Goal: Task Accomplishment & Management: Use online tool/utility

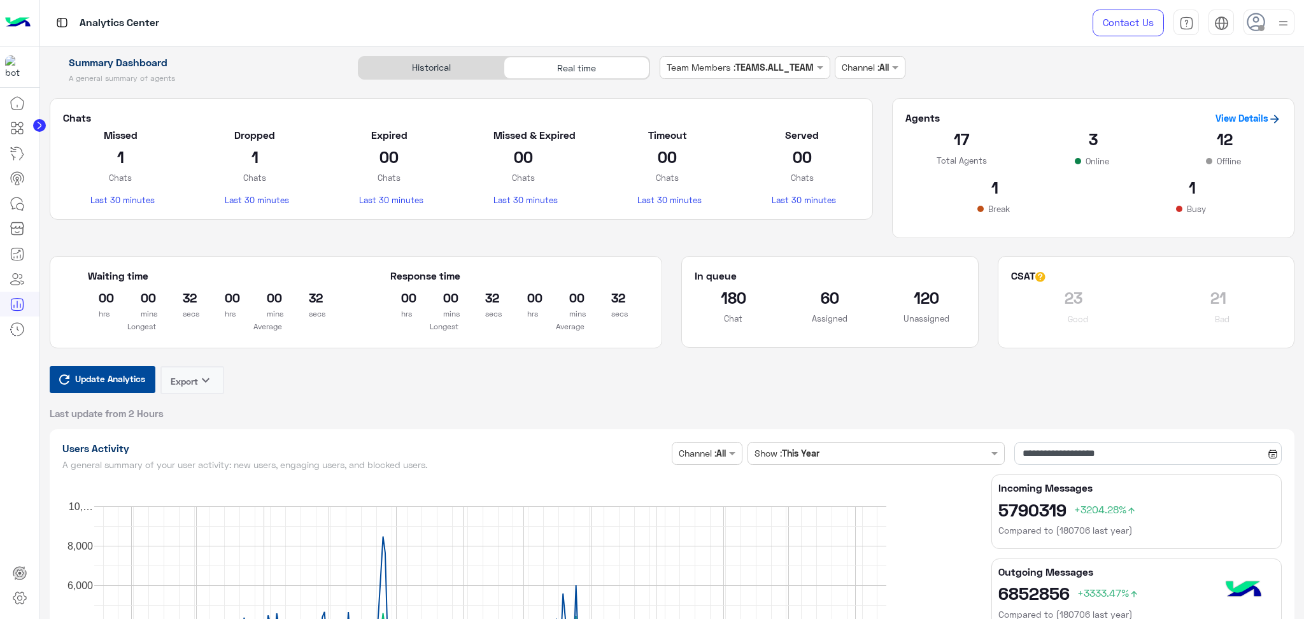
click at [117, 386] on span "Update Analytics" at bounding box center [110, 378] width 76 height 17
click at [454, 73] on div "Historical" at bounding box center [431, 68] width 145 height 22
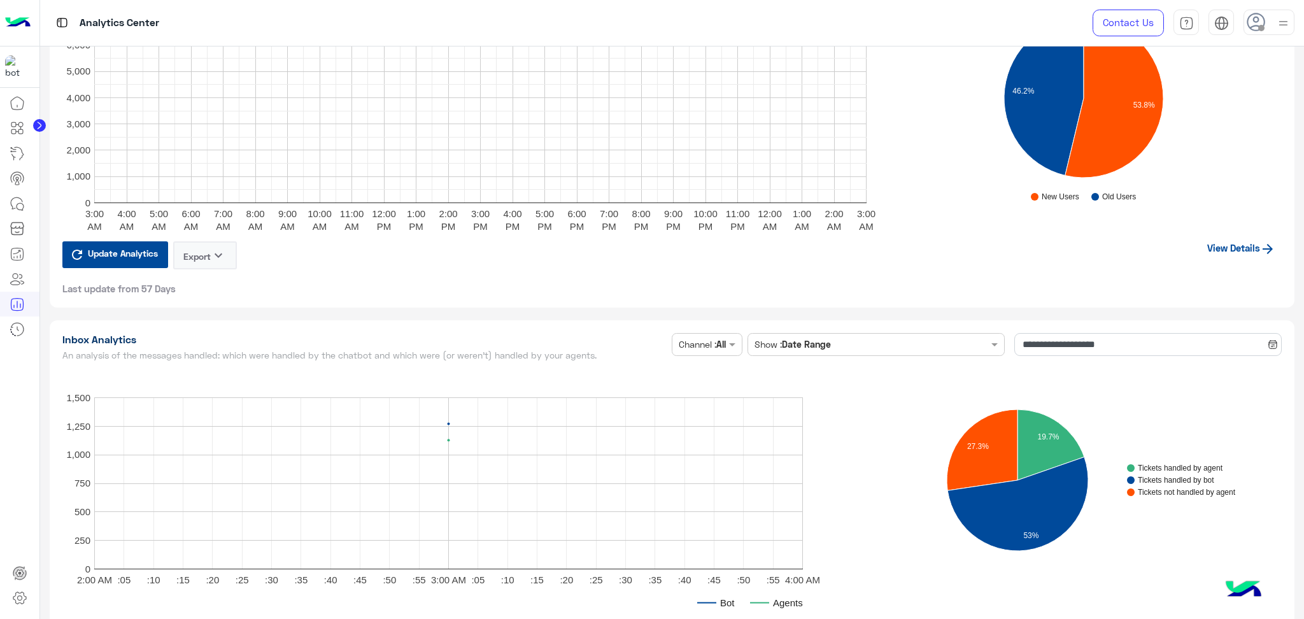
scroll to position [2972, 0]
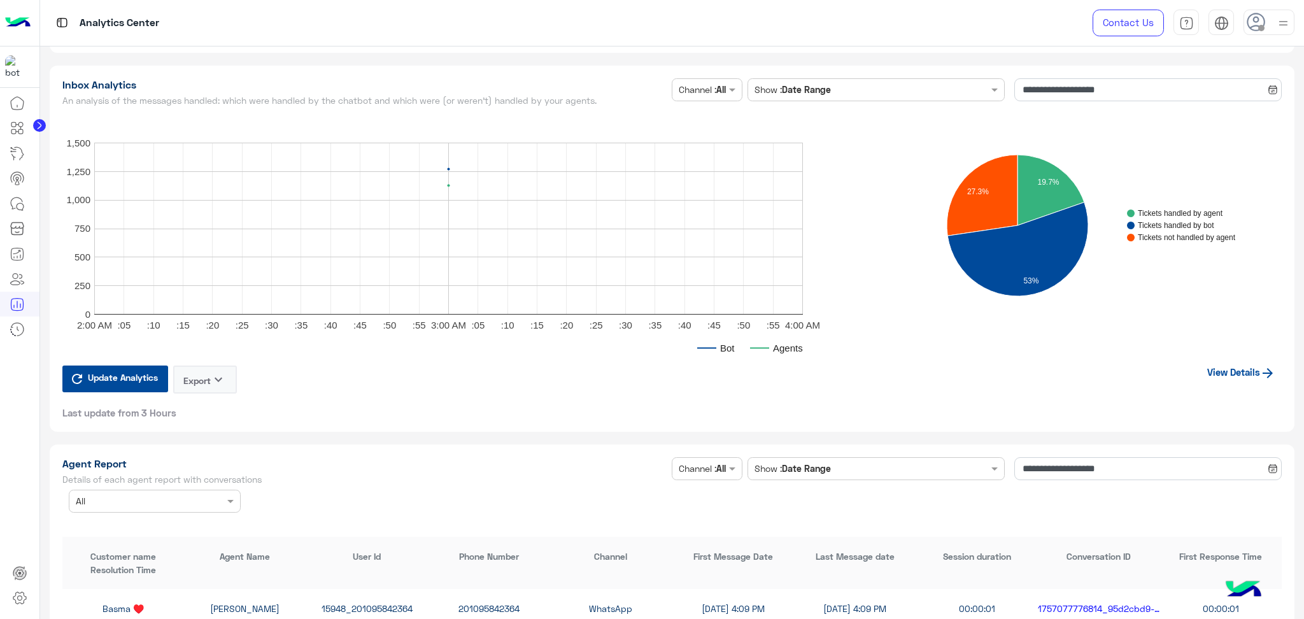
click at [1255, 366] on link "View Details" at bounding box center [1241, 372] width 81 height 24
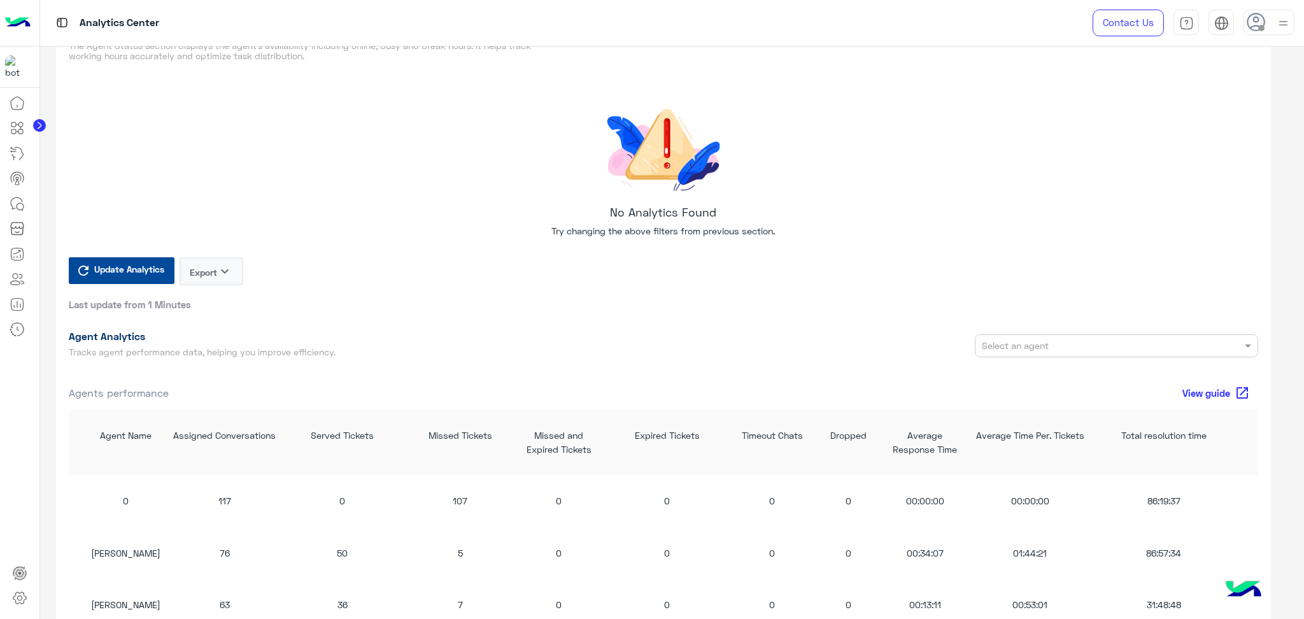
scroll to position [1019, 0]
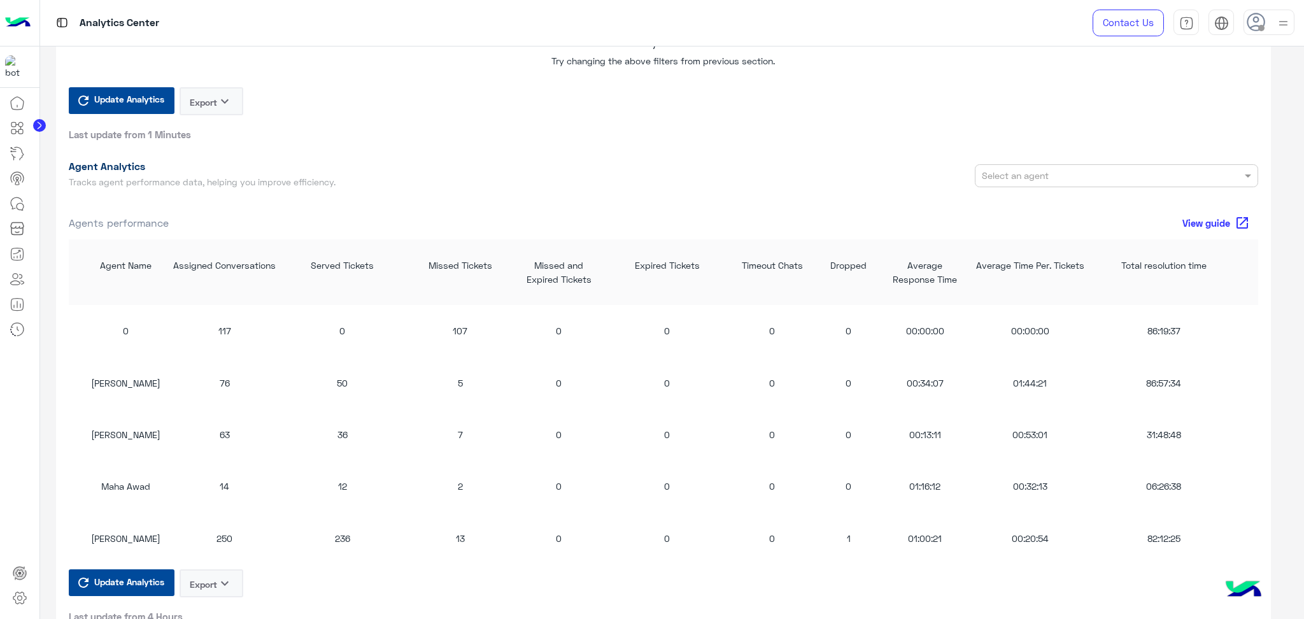
click at [131, 575] on span "Update Analytics" at bounding box center [129, 581] width 76 height 17
click at [143, 331] on div "[PERSON_NAME]" at bounding box center [126, 330] width 76 height 13
drag, startPoint x: 143, startPoint y: 331, endPoint x: 198, endPoint y: 317, distance: 56.5
click at [198, 317] on div "Rahma Samir 129 95 6 0 0 0 8 00:30:24 00:45:50 72:35:10 0 0 20" at bounding box center [868, 331] width 1599 height 52
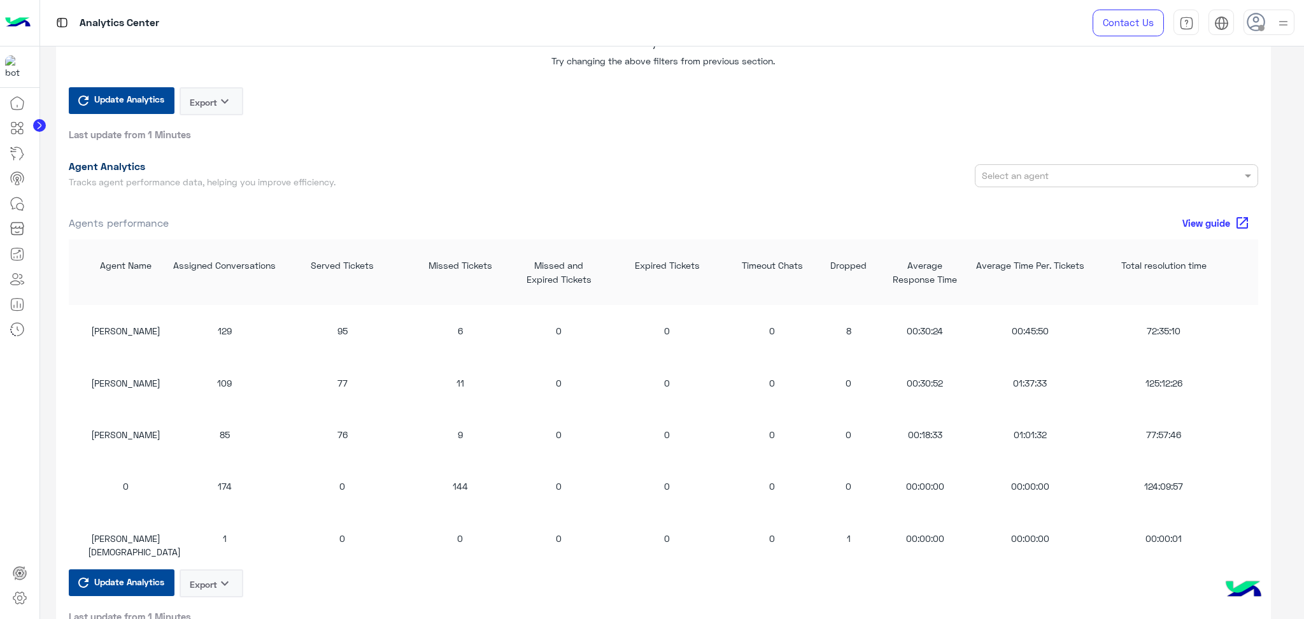
click at [127, 382] on div "[PERSON_NAME]" at bounding box center [126, 382] width 76 height 13
drag, startPoint x: 127, startPoint y: 382, endPoint x: 232, endPoint y: 378, distance: 104.5
click at [232, 378] on div "[PERSON_NAME] 109 77 11 0 0 0 0 00:30:52 01:37:33 125:12:26 0 0 21" at bounding box center [868, 383] width 1599 height 52
click at [219, 432] on div "85" at bounding box center [225, 434] width 108 height 13
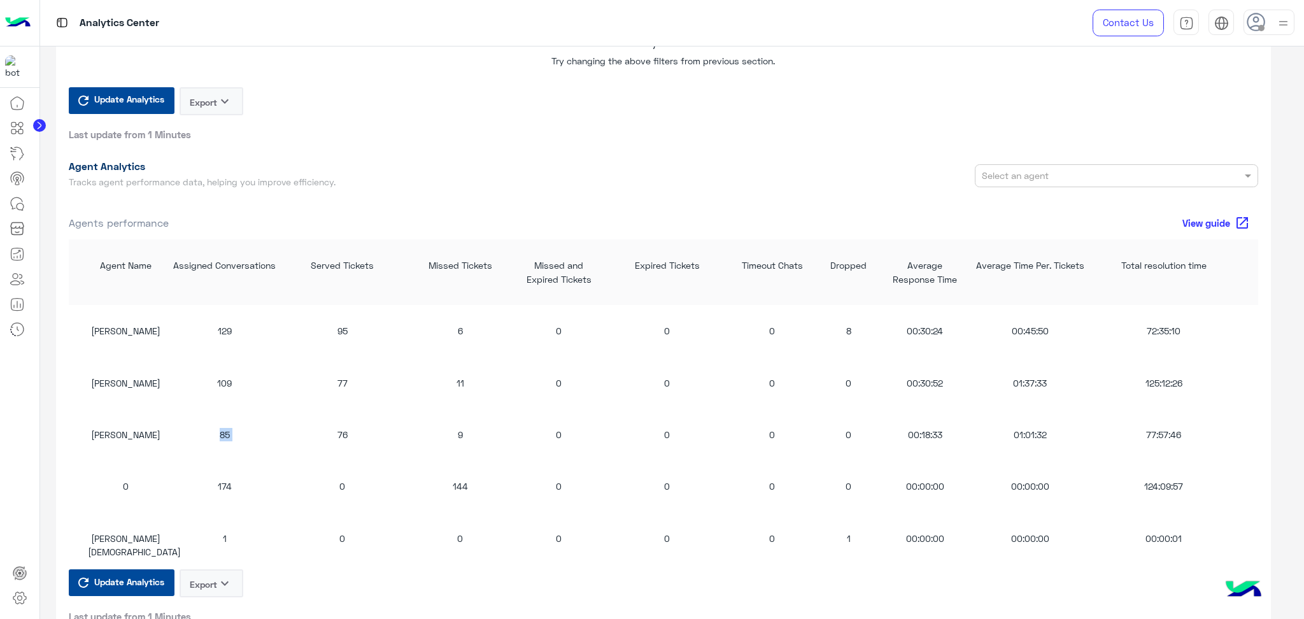
click at [219, 432] on div "85" at bounding box center [225, 434] width 108 height 13
click at [222, 381] on div "109" at bounding box center [225, 382] width 108 height 13
click at [230, 325] on div "129" at bounding box center [225, 330] width 108 height 13
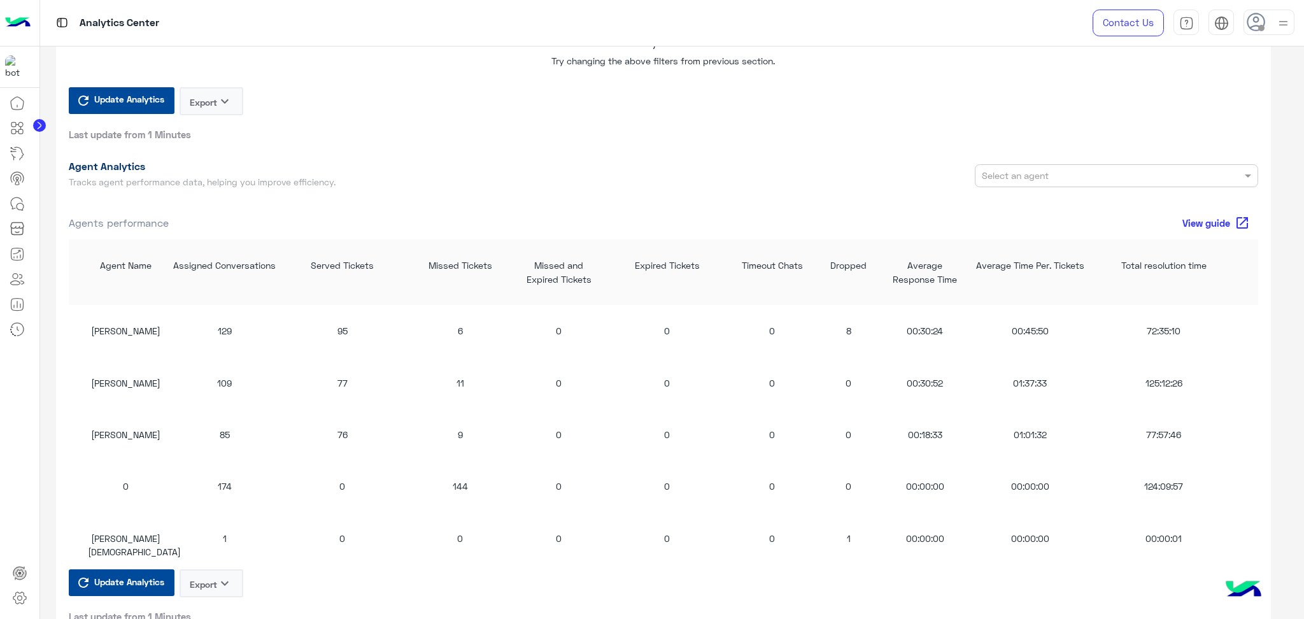
click at [230, 325] on div "129" at bounding box center [225, 330] width 108 height 13
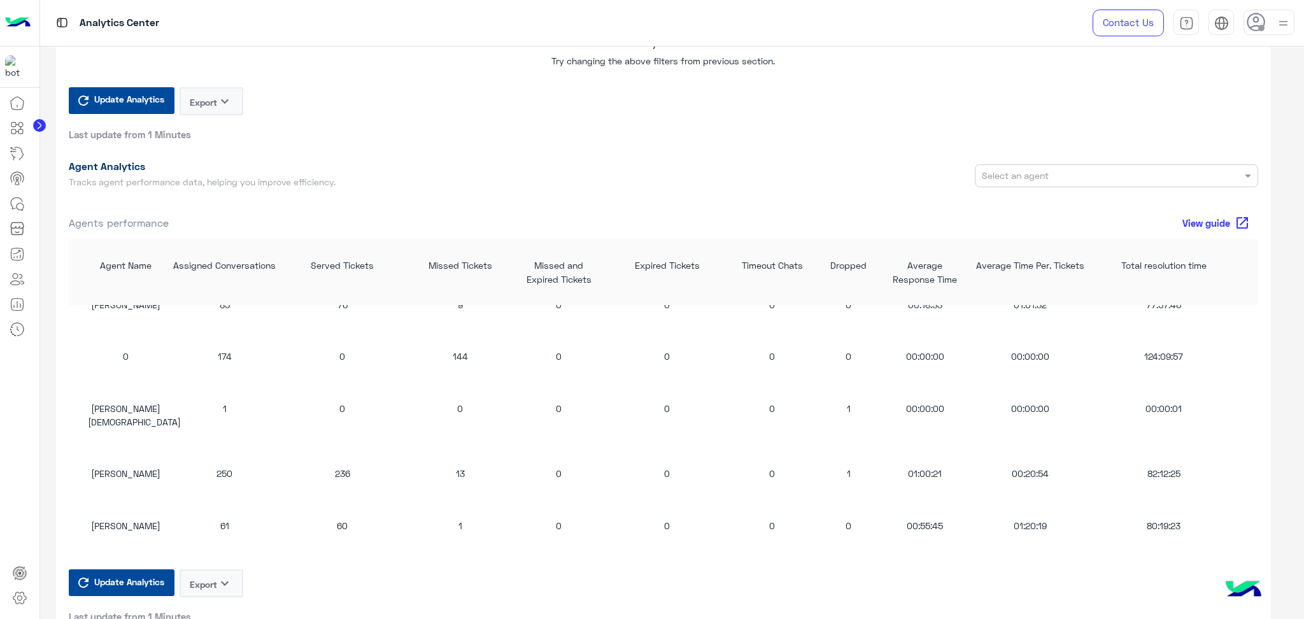
scroll to position [169, 0]
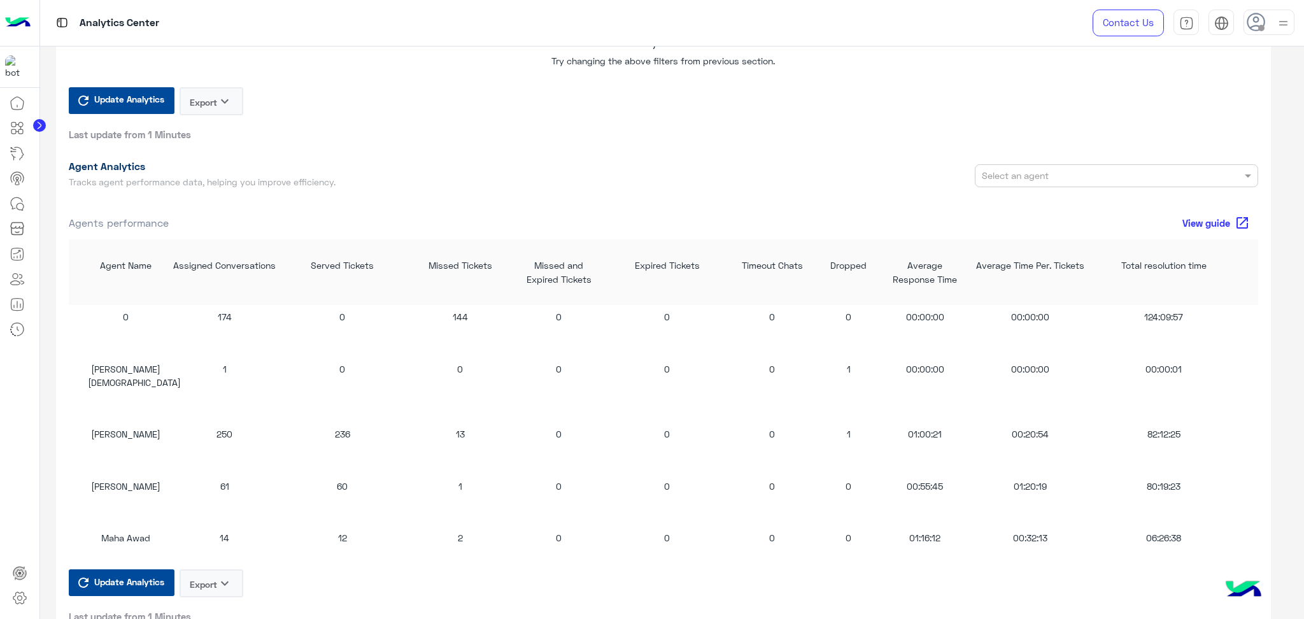
click at [220, 535] on div "14" at bounding box center [225, 537] width 108 height 13
click at [154, 536] on div "Maha Awad" at bounding box center [126, 537] width 76 height 13
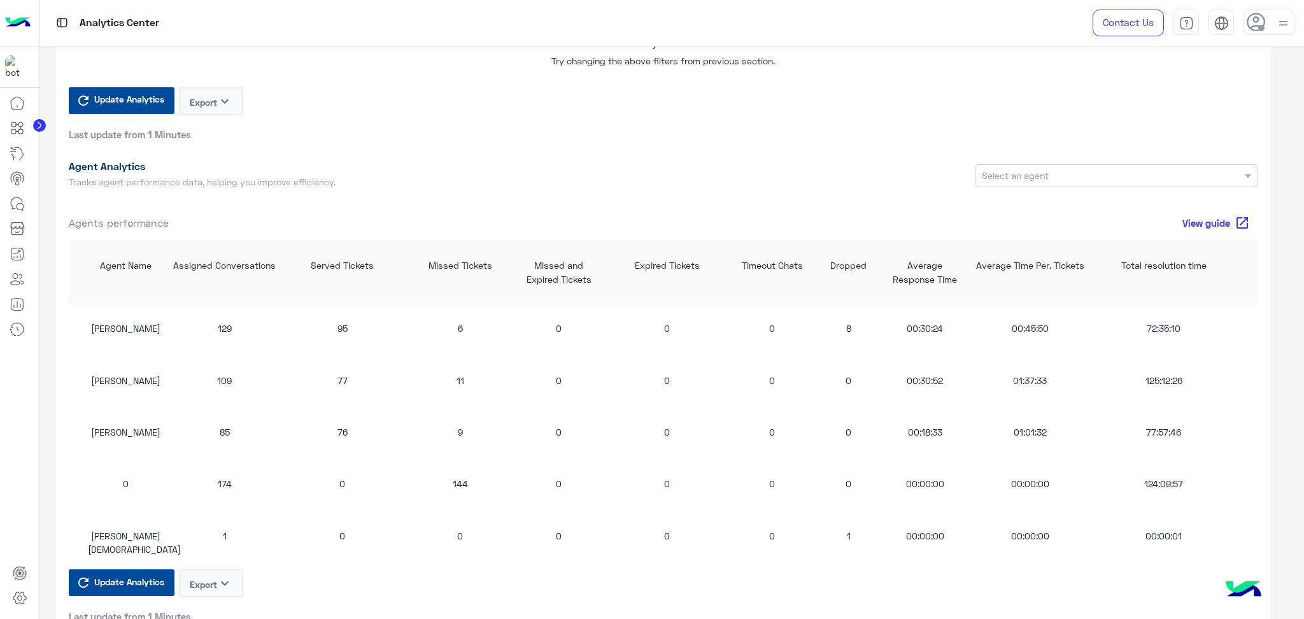
scroll to position [0, 0]
click at [226, 432] on div "85" at bounding box center [225, 434] width 108 height 13
click at [217, 379] on div "109" at bounding box center [225, 382] width 108 height 13
click at [218, 379] on div "109" at bounding box center [225, 382] width 108 height 13
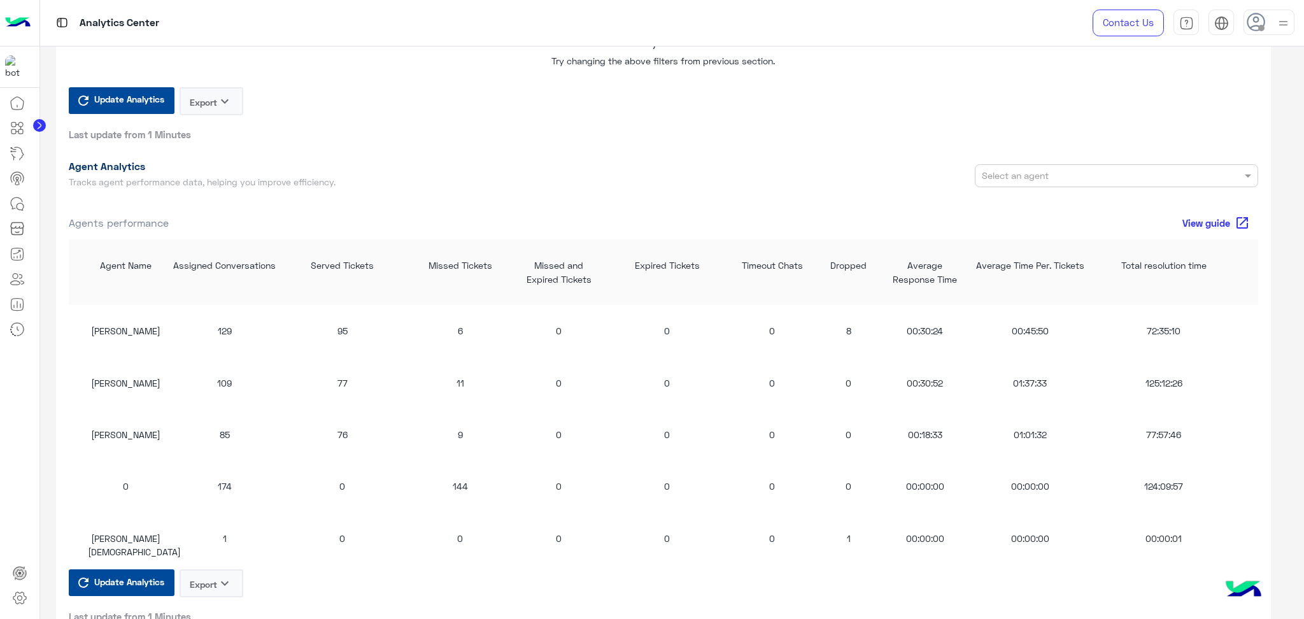
click at [228, 326] on div "129" at bounding box center [225, 330] width 108 height 13
click at [264, 368] on div "[PERSON_NAME] 109 77 11 0 0 0 0 00:30:52 01:37:33 125:12:26 0 0 21" at bounding box center [868, 383] width 1599 height 52
click at [225, 380] on div "109" at bounding box center [225, 382] width 108 height 13
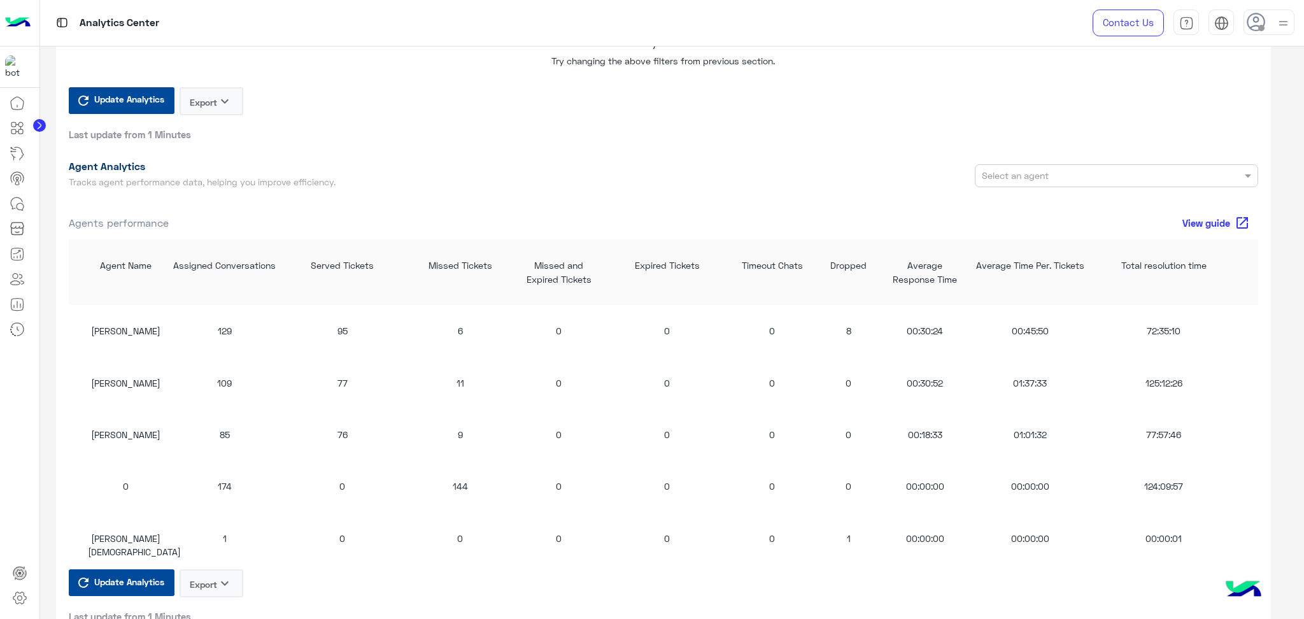
click at [225, 329] on div "129" at bounding box center [225, 330] width 108 height 13
click at [852, 220] on div "Agents performance View guide open_in_new" at bounding box center [664, 223] width 1190 height 24
click at [203, 580] on button "Export keyboard_arrow_down" at bounding box center [212, 583] width 64 height 28
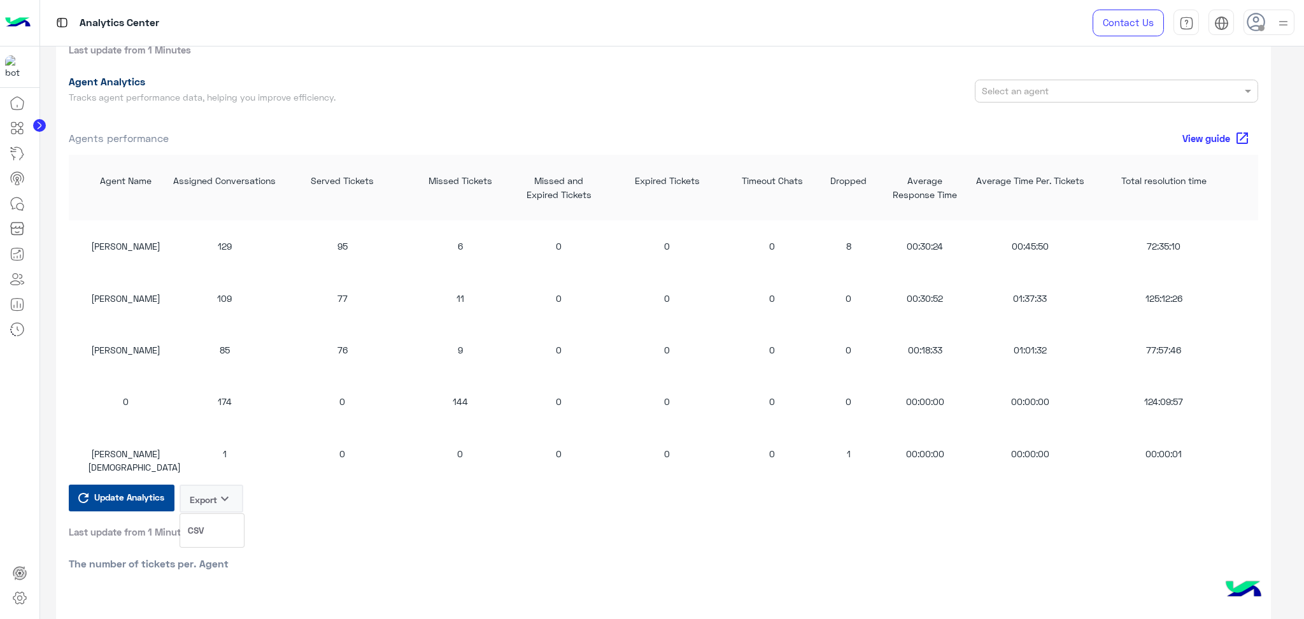
click at [201, 530] on span "CSV" at bounding box center [196, 530] width 16 height 13
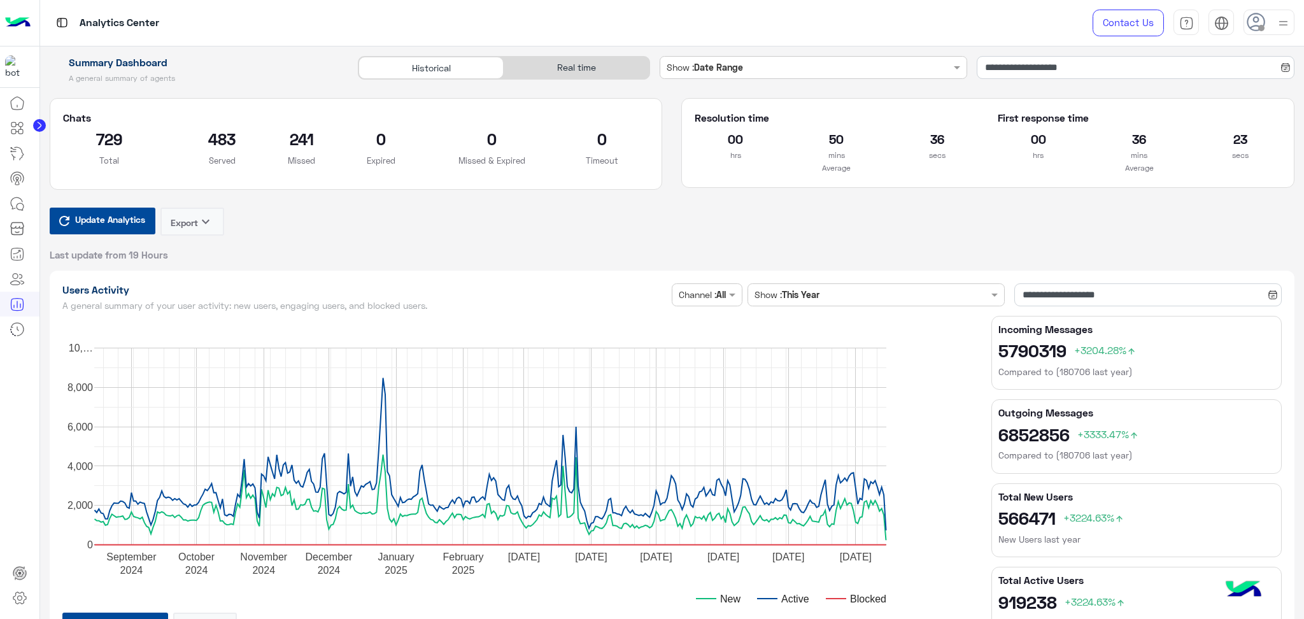
type input "**********"
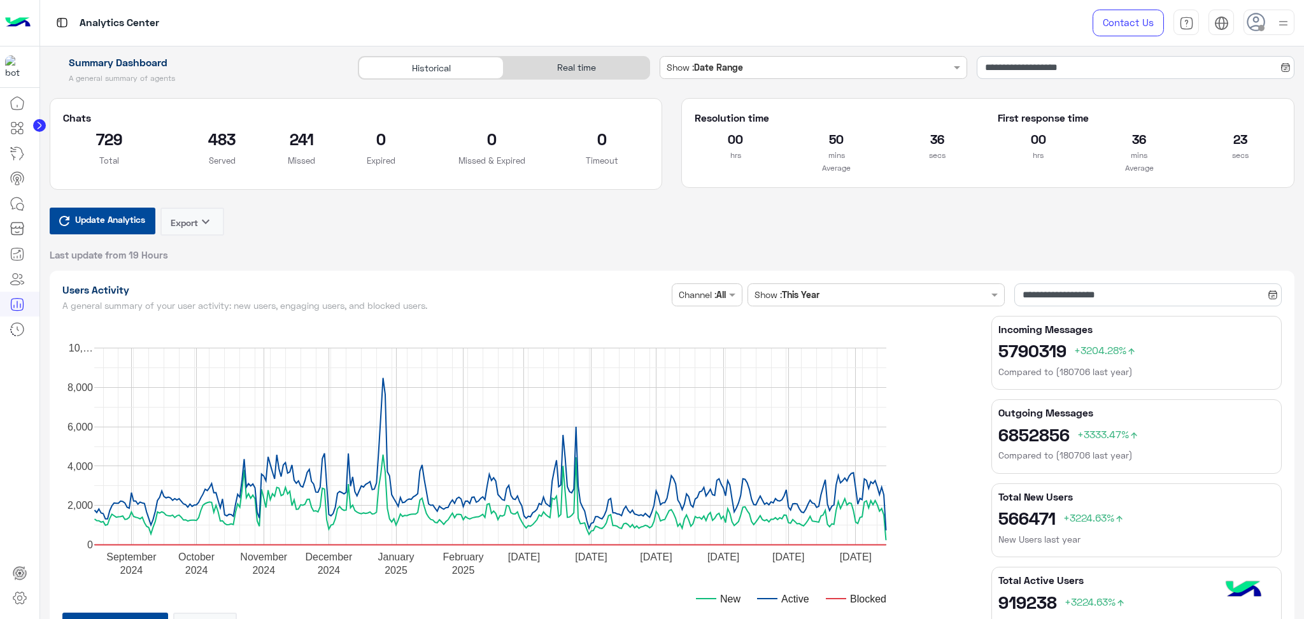
type input "**********"
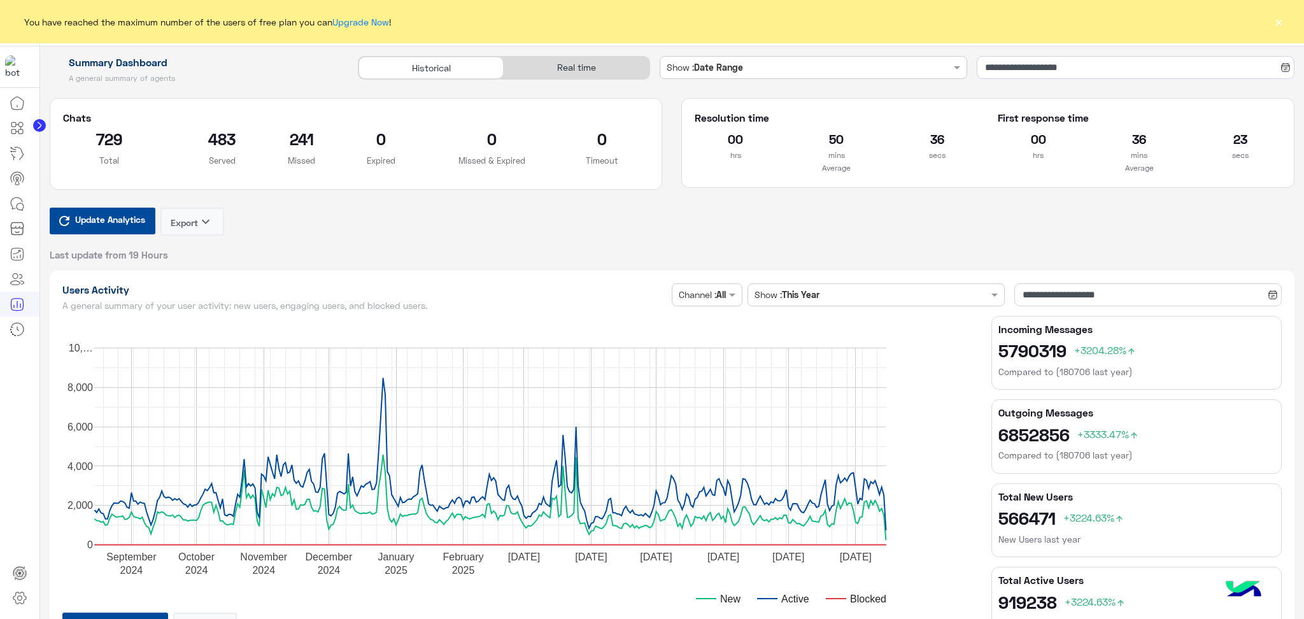
type input "**********"
drag, startPoint x: 576, startPoint y: 70, endPoint x: 606, endPoint y: 71, distance: 29.3
click at [578, 70] on div "Real time" at bounding box center [576, 68] width 145 height 22
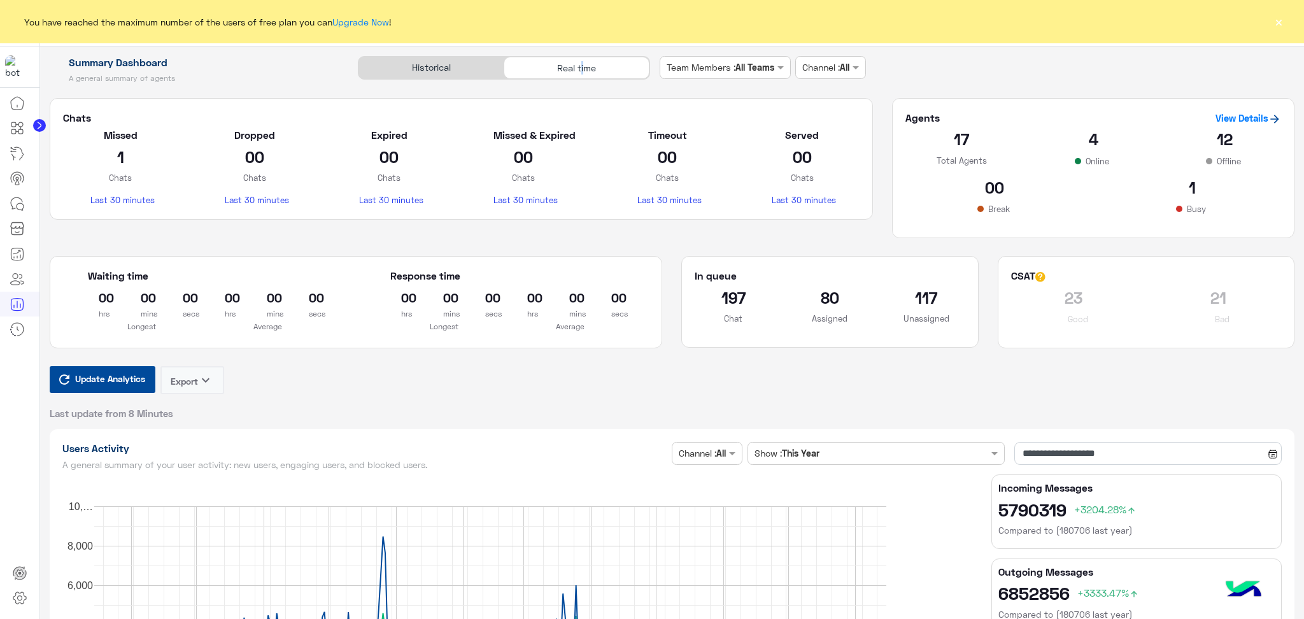
click at [104, 377] on span "Update Analytics" at bounding box center [110, 378] width 76 height 17
click at [117, 382] on span "Update Analytics" at bounding box center [110, 378] width 76 height 17
click at [1278, 22] on button "×" at bounding box center [1279, 21] width 13 height 13
